Goal: Task Accomplishment & Management: Manage account settings

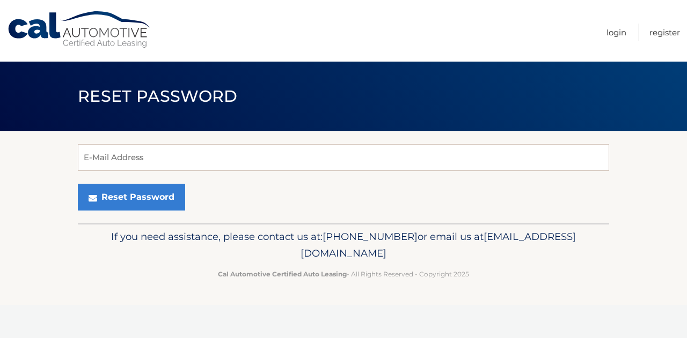
click at [230, 179] on form "E-Mail Address Reset Password" at bounding box center [343, 177] width 531 height 67
click at [234, 161] on input "E-Mail Address" at bounding box center [343, 157] width 531 height 27
type input "[EMAIL_ADDRESS][DOMAIN_NAME]"
click at [78, 184] on button "Reset Password" at bounding box center [131, 197] width 107 height 27
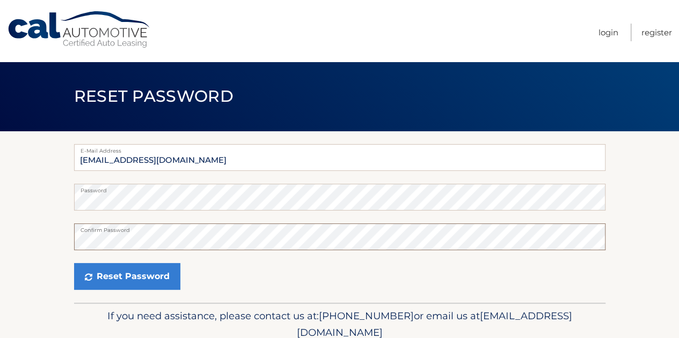
click at [74, 263] on button "Reset Password" at bounding box center [127, 276] width 106 height 27
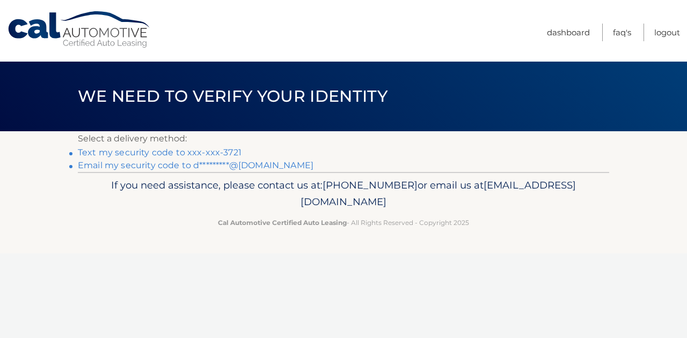
click at [225, 150] on link "Text my security code to xxx-xxx-3721" at bounding box center [160, 153] width 164 height 10
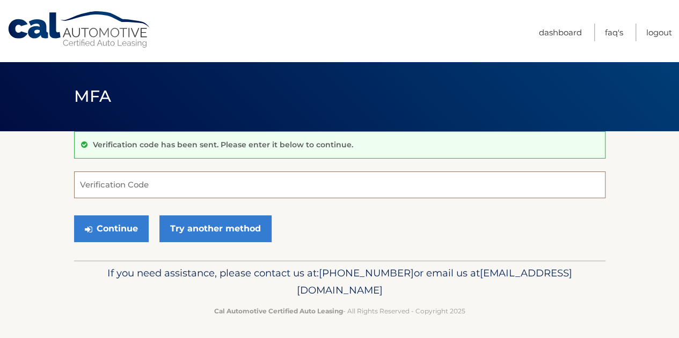
click at [116, 183] on input "Verification Code" at bounding box center [339, 185] width 531 height 27
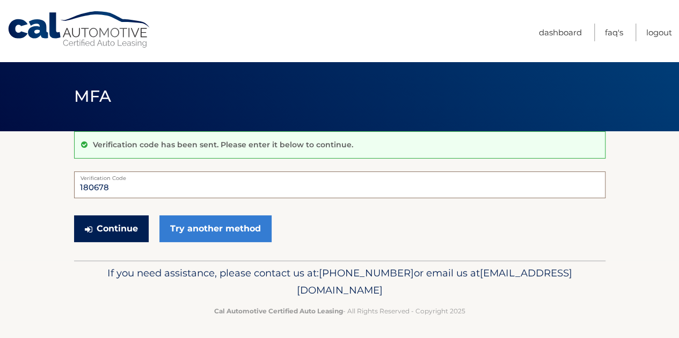
type input "180678"
click at [104, 222] on button "Continue" at bounding box center [111, 229] width 75 height 27
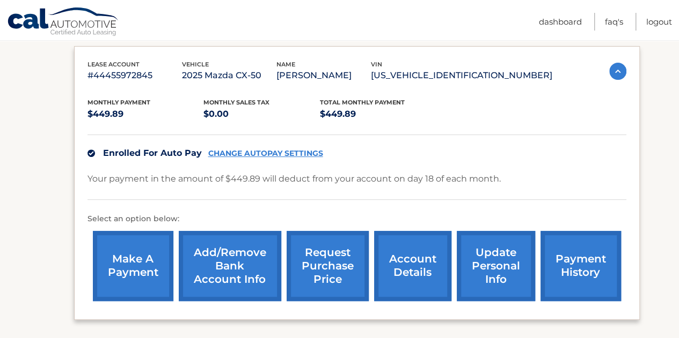
scroll to position [107, 0]
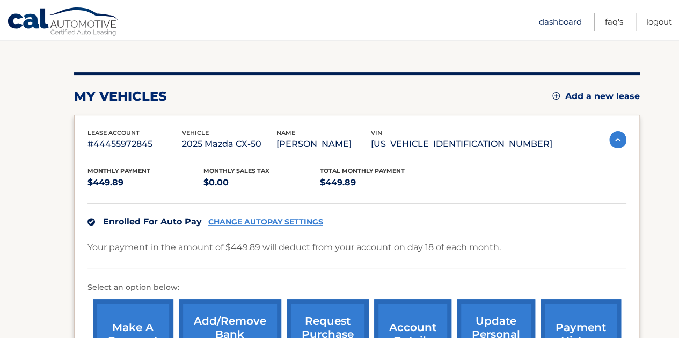
click at [539, 22] on link "Dashboard" at bounding box center [560, 22] width 43 height 18
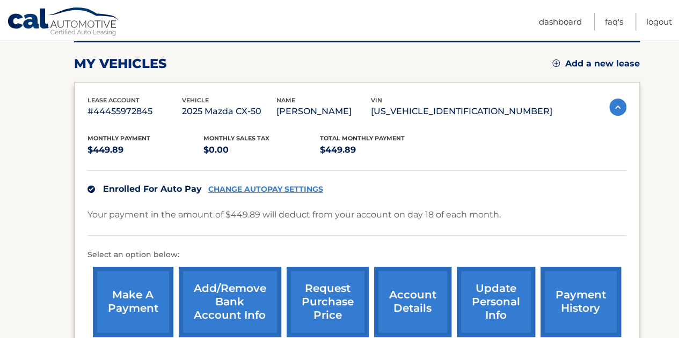
scroll to position [215, 0]
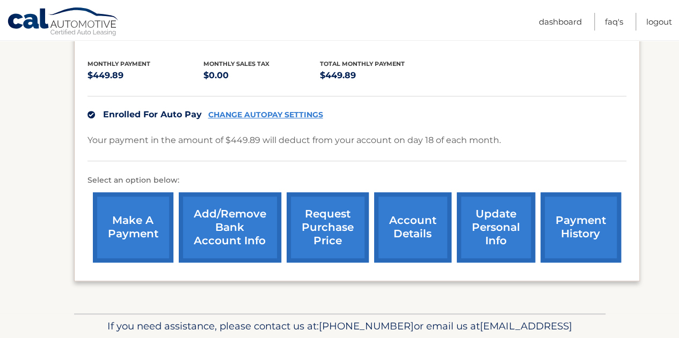
click at [564, 223] on link "payment history" at bounding box center [580, 228] width 80 height 70
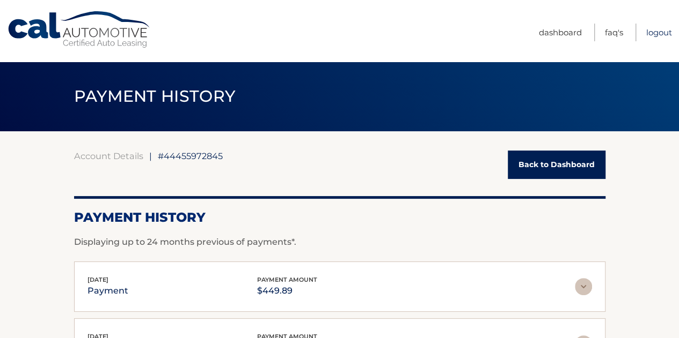
click at [656, 33] on link "Logout" at bounding box center [659, 33] width 26 height 18
